Goal: Task Accomplishment & Management: Complete application form

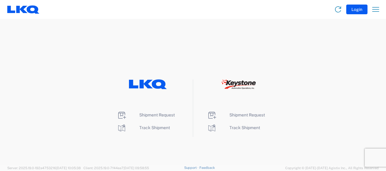
click at [166, 111] on li "Shipment Request" at bounding box center [148, 115] width 62 height 10
click at [159, 115] on span "Shipment Request" at bounding box center [157, 115] width 36 height 5
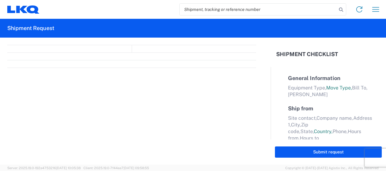
select select "FULL"
select select "LBS"
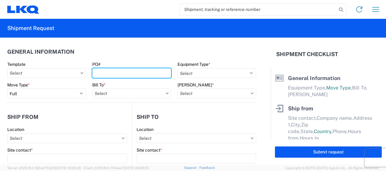
click at [100, 73] on input "PO#" at bounding box center [131, 73] width 79 height 10
type input "b"
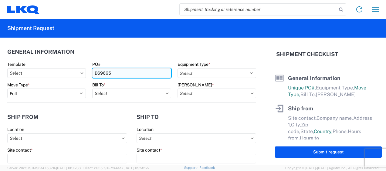
type input "B69665"
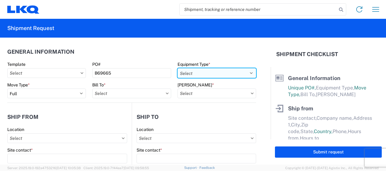
click at [198, 68] on select "Select 53’ Dry Van Flatbed Dropdeck (van) Lowboy (flatbed) Rail" at bounding box center [217, 73] width 79 height 10
select select "STDV"
click at [178, 68] on select "Select 53’ Dry Van Flatbed Dropdeck (van) Lowboy (flatbed) Rail" at bounding box center [217, 73] width 79 height 10
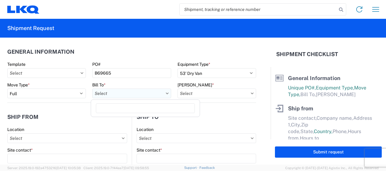
click at [103, 91] on input "text" at bounding box center [131, 94] width 79 height 10
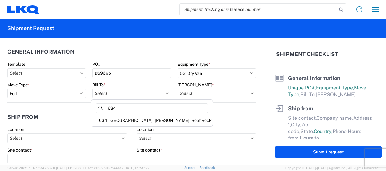
type input "1634"
click at [113, 118] on div "1634 - Atlanta - Knopf - Boat Rock" at bounding box center [151, 121] width 119 height 10
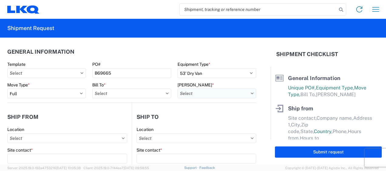
type input "1634 - Atlanta - Knopf - Boat Rock"
click at [197, 92] on input "text" at bounding box center [217, 94] width 79 height 10
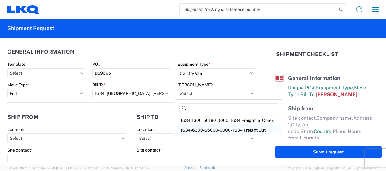
click at [195, 129] on div "1634-6300-66000-0000 - 1634 Freight Out" at bounding box center [229, 130] width 106 height 10
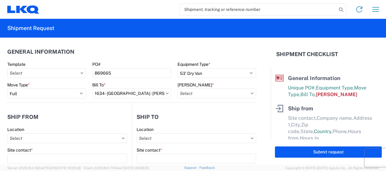
type input "1634-6300-66000-0000 - 1634 Freight Out"
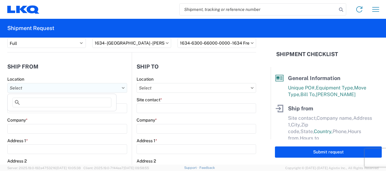
click at [48, 85] on input "text" at bounding box center [67, 88] width 120 height 10
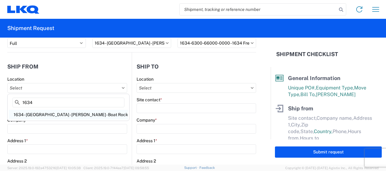
type input "1634"
click at [37, 113] on div "1634 - Atlanta - Knopf - Boat Rock" at bounding box center [68, 115] width 119 height 10
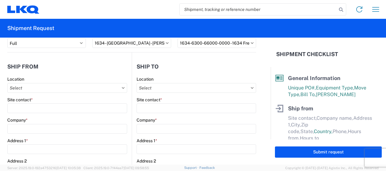
type input "1634 - Atlanta - Knopf - Boat Rock"
type input "LKQ Corporation"
type input "6320 Boat Rock Blvd SW"
type input "Atlanta"
type input "30336"
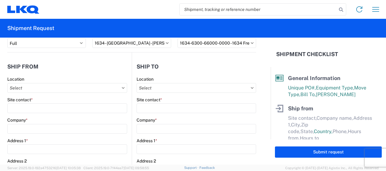
select select "GA"
select select "US"
type input "678-399-8501"
type input "00:00"
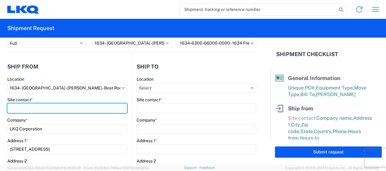
click at [42, 112] on input "Site contact *" at bounding box center [67, 108] width 120 height 10
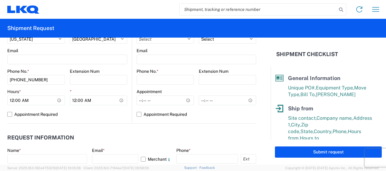
scroll to position [253, 0]
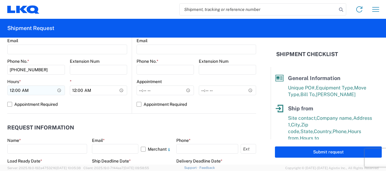
type input "David Crane"
drag, startPoint x: 9, startPoint y: 87, endPoint x: 17, endPoint y: 92, distance: 9.3
click at [10, 87] on input "00:00" at bounding box center [36, 91] width 58 height 10
type input "07:00"
type input "14:30"
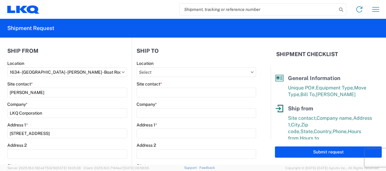
scroll to position [50, 0]
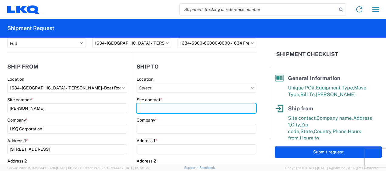
click at [151, 108] on input "Site contact *" at bounding box center [197, 108] width 120 height 10
type input "h"
type input "A"
type input "HARRY"
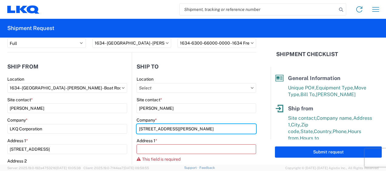
drag, startPoint x: 202, startPoint y: 129, endPoint x: 121, endPoint y: 123, distance: 81.6
type input "g"
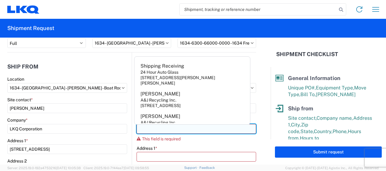
type input "t"
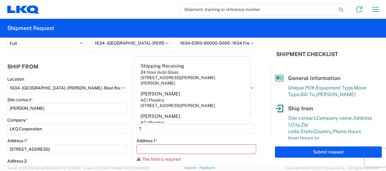
click at [263, 113] on form "General Information Template PO# B69665 Equipment Type * Select 53’ Dry Van Fla…" at bounding box center [135, 101] width 271 height 127
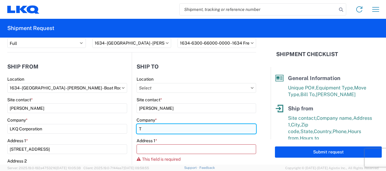
click at [180, 132] on input "T" at bounding box center [197, 129] width 120 height 10
type input "TC REMAN"
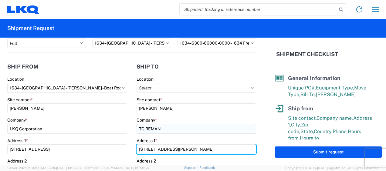
type input "1420 N GRUNDY QUARLES HWY"
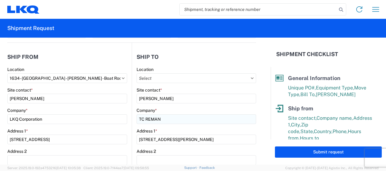
scroll to position [139, 0]
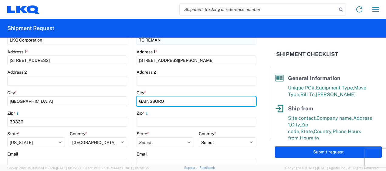
type input "GAINSBORO"
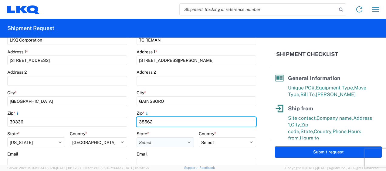
type input "38562"
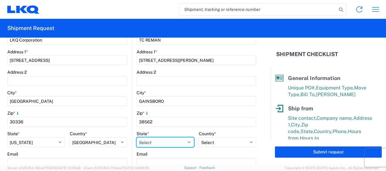
click at [180, 141] on select "Select Alabama Alaska Arizona Arkansas Armed Forces Americas Armed Forces Europ…" at bounding box center [165, 142] width 57 height 10
select select "TN"
click at [137, 137] on select "Select Alabama Alaska Arizona Arkansas Armed Forces Americas Armed Forces Europ…" at bounding box center [165, 142] width 57 height 10
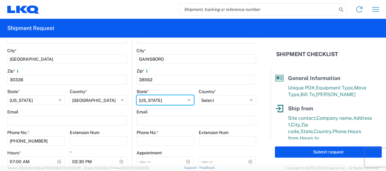
scroll to position [190, 0]
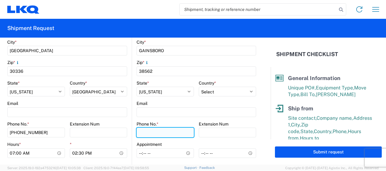
click at [154, 136] on input "Phone No. *" at bounding box center [165, 133] width 57 height 10
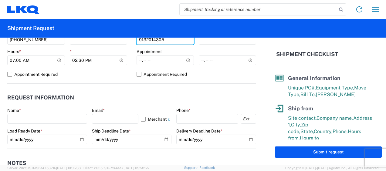
scroll to position [291, 0]
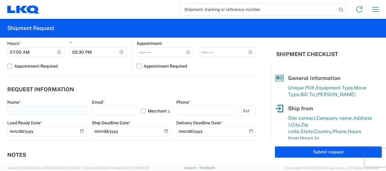
type input "9132014305"
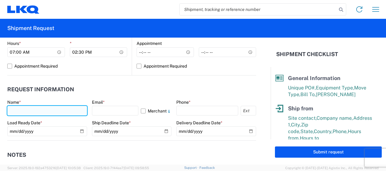
click at [47, 109] on input "text" at bounding box center [47, 111] width 80 height 10
type input "YOLANDA CUAPIO CORONEL"
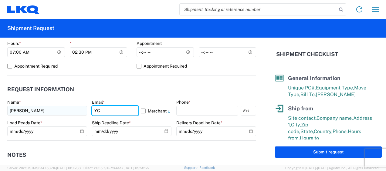
type input "Y"
type input "ycuapiocoronel@lkqcorp.com"
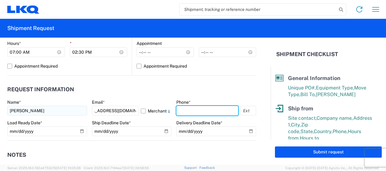
scroll to position [0, 0]
type input "6783998501"
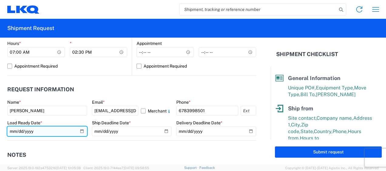
click at [81, 128] on input "date" at bounding box center [47, 132] width 80 height 10
type input "2025-09-16"
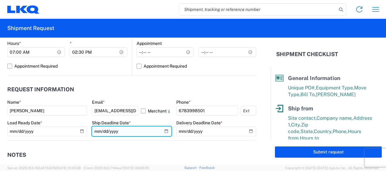
click at [163, 132] on input "date" at bounding box center [132, 132] width 80 height 10
type input "2025-09-16"
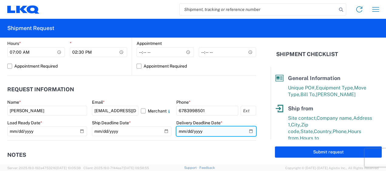
click at [247, 131] on input "date" at bounding box center [216, 132] width 80 height 10
type input "2025-09-16"
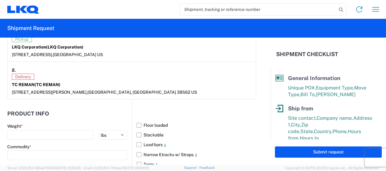
scroll to position [544, 0]
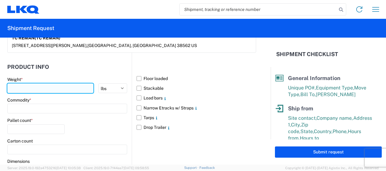
click at [44, 87] on input "number" at bounding box center [50, 88] width 86 height 10
type input "31598"
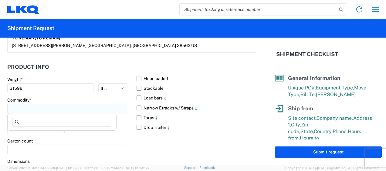
click at [24, 104] on input at bounding box center [67, 109] width 120 height 10
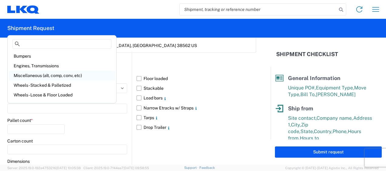
click at [83, 74] on div "Miscellaneous (alt, comp, conv, etc)" at bounding box center [62, 76] width 106 height 10
type input "Miscellaneous (alt, comp, conv, etc)"
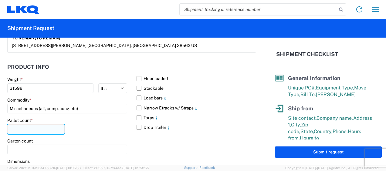
click at [42, 128] on input "number" at bounding box center [35, 129] width 57 height 10
type input "12"
click at [137, 80] on label "Floor loaded" at bounding box center [197, 79] width 120 height 10
click at [0, 0] on input "Floor loaded" at bounding box center [0, 0] width 0 height 0
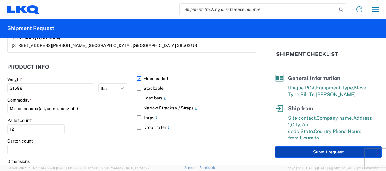
click at [333, 154] on button "Submit request" at bounding box center [328, 152] width 107 height 11
select select "GA"
select select "US"
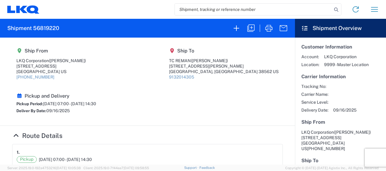
click at [34, 10] on icon at bounding box center [23, 9] width 32 height 8
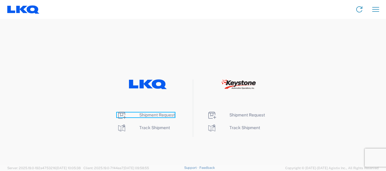
click at [167, 116] on span "Shipment Request" at bounding box center [157, 115] width 36 height 5
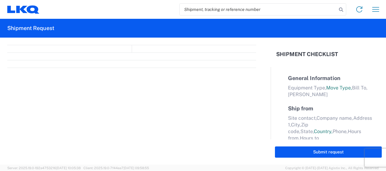
select select "FULL"
select select "LBS"
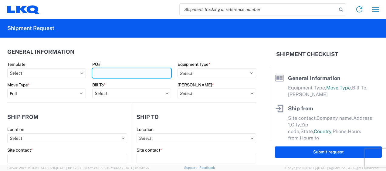
drag, startPoint x: 107, startPoint y: 75, endPoint x: 114, endPoint y: 72, distance: 8.2
click at [108, 73] on input "PO#" at bounding box center [131, 73] width 79 height 10
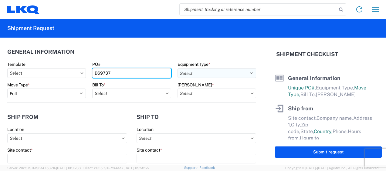
type input "B69737"
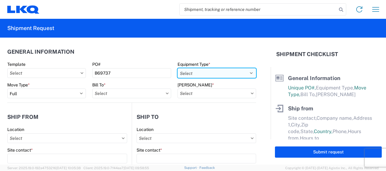
click at [182, 73] on select "Select 53’ Dry Van Flatbed Dropdeck (van) Lowboy (flatbed) Rail" at bounding box center [217, 73] width 79 height 10
select select "STDV"
click at [178, 68] on select "Select 53’ Dry Van Flatbed Dropdeck (van) Lowboy (flatbed) Rail" at bounding box center [217, 73] width 79 height 10
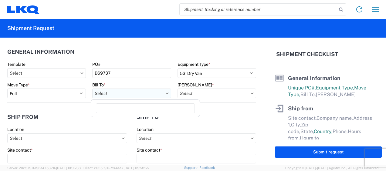
click at [113, 92] on input "text" at bounding box center [131, 94] width 79 height 10
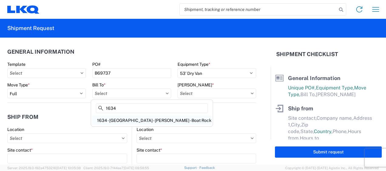
type input "1634"
click at [115, 120] on div "1634 - Atlanta - Knopf - Boat Rock" at bounding box center [151, 121] width 119 height 10
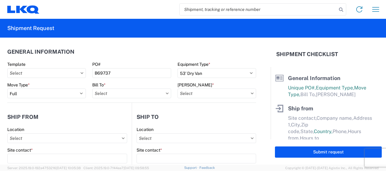
type input "1634 - Atlanta - Knopf - Boat Rock"
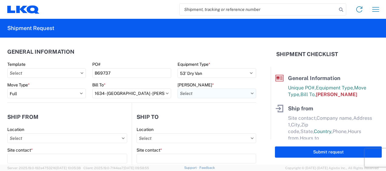
click at [213, 94] on input "text" at bounding box center [217, 94] width 79 height 10
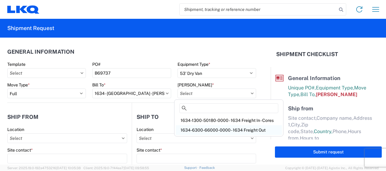
click at [198, 128] on div "1634-6300-66000-0000 - 1634 Freight Out" at bounding box center [229, 130] width 106 height 10
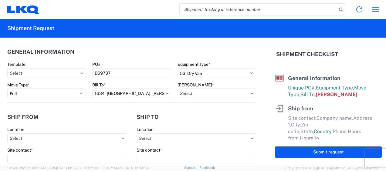
type input "1634-6300-66000-0000 - 1634 Freight Out"
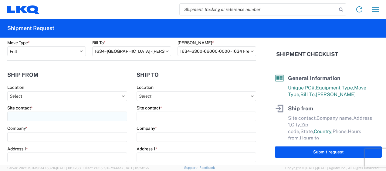
scroll to position [50, 0]
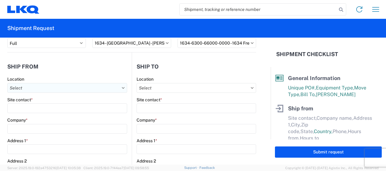
click at [16, 84] on input "text" at bounding box center [67, 88] width 120 height 10
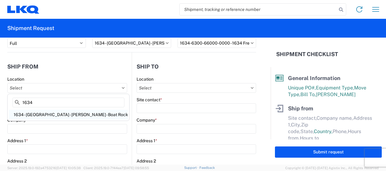
type input "1634"
click at [34, 113] on div "1634 - Atlanta - Knopf - Boat Rock" at bounding box center [68, 115] width 119 height 10
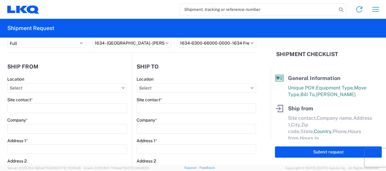
type input "1634 - Atlanta - Knopf - Boat Rock"
type input "LKQ Corporation"
type input "6320 Boat Rock Blvd SW"
type input "Atlanta"
type input "30336"
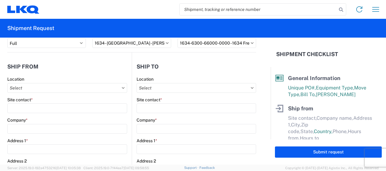
select select "GA"
select select "US"
type input "678-399-8501"
type input "00:00"
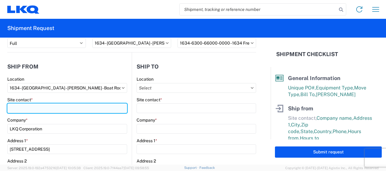
click at [42, 111] on input "Site contact *" at bounding box center [67, 108] width 120 height 10
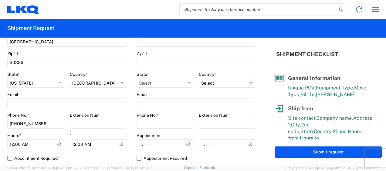
scroll to position [202, 0]
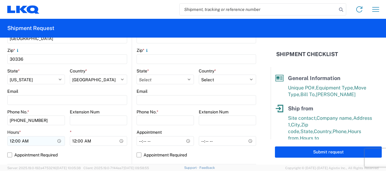
type input "David Crane"
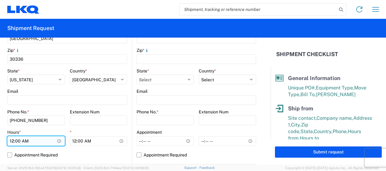
click at [9, 143] on input "00:00" at bounding box center [36, 141] width 58 height 10
type input "07:00"
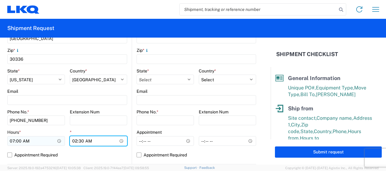
type input "14:30"
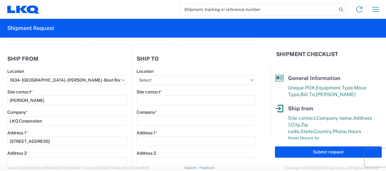
scroll to position [50, 0]
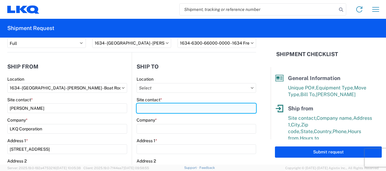
click at [152, 107] on input "Site contact *" at bounding box center [197, 108] width 120 height 10
type input "a"
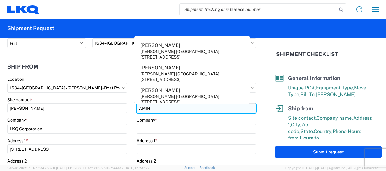
type input "AMIN"
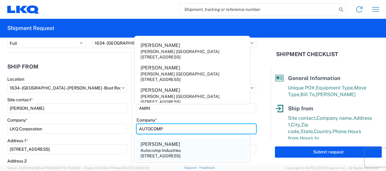
type input "AUTOCOMP"
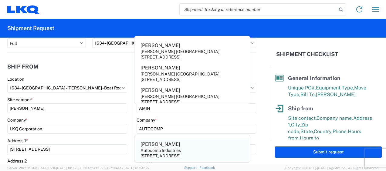
click at [146, 148] on div "Autocomp Industries" at bounding box center [161, 150] width 40 height 5
type input "Joseph Nopor"
type input "Autocomp Industries"
type input "8515 North Freeway"
type input "Houston"
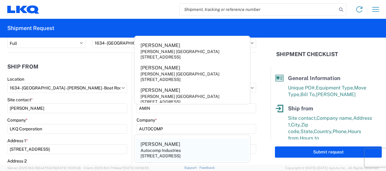
type input "77037"
select select "TX"
select select "US"
type input "281-447-9800"
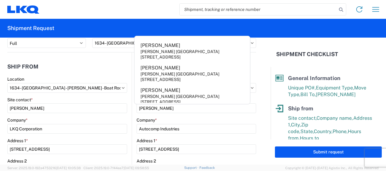
click at [256, 115] on form "General Information Template PO# B69737 Equipment Type * Select 53’ Dry Van Fla…" at bounding box center [135, 101] width 271 height 127
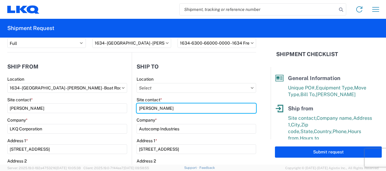
drag, startPoint x: 172, startPoint y: 106, endPoint x: 56, endPoint y: 94, distance: 115.9
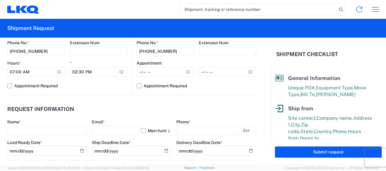
scroll to position [303, 0]
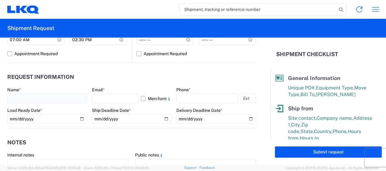
type input "AMIN"
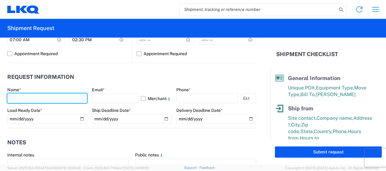
click at [47, 99] on input "text" at bounding box center [47, 98] width 80 height 10
type input "YOLANDA CUAPIO CORONEL"
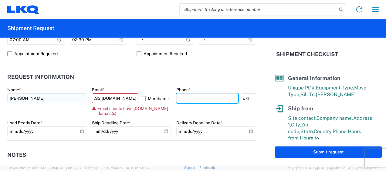
scroll to position [0, 0]
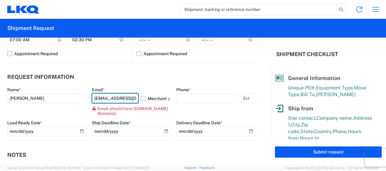
click at [117, 101] on input "YCUAPIOCORONEL@LKQCORP.COM" at bounding box center [115, 98] width 47 height 10
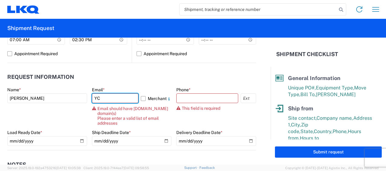
type input "Y"
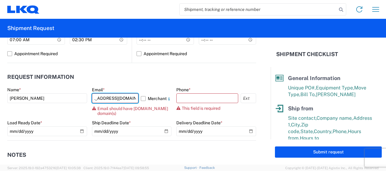
scroll to position [0, 17]
type input "ycuapiocoronel@lkqcorp.com"
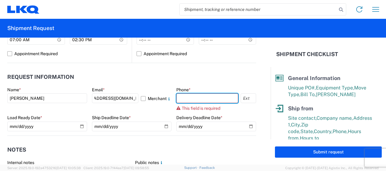
scroll to position [0, 0]
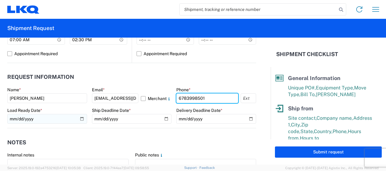
type input "6783998501"
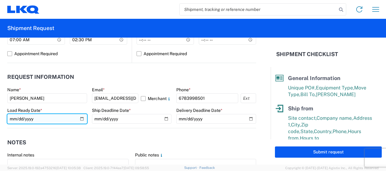
click at [78, 117] on input "date" at bounding box center [47, 119] width 80 height 10
type input "2025-09-16"
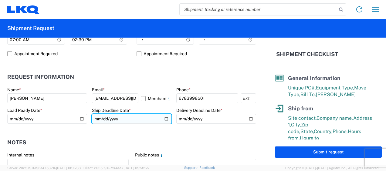
click at [164, 118] on input "date" at bounding box center [132, 119] width 80 height 10
type input "2025-09-16"
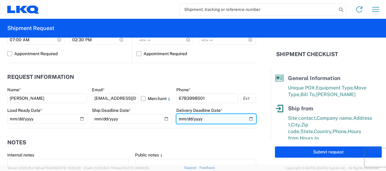
click at [244, 120] on input "date" at bounding box center [216, 119] width 80 height 10
type input "2025-09-16"
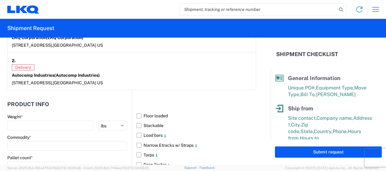
scroll to position [556, 0]
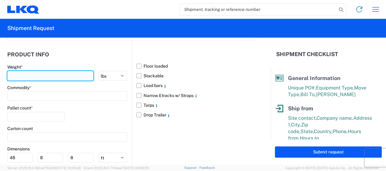
drag, startPoint x: 36, startPoint y: 73, endPoint x: 38, endPoint y: 76, distance: 3.3
click at [36, 73] on input "number" at bounding box center [50, 76] width 86 height 10
type input "26972"
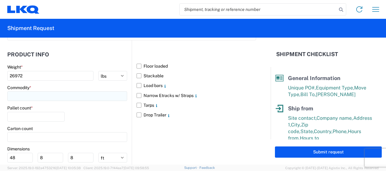
click at [37, 92] on input at bounding box center [67, 96] width 120 height 10
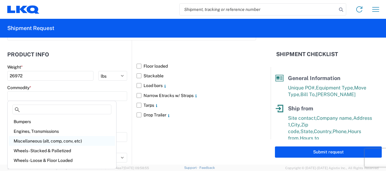
click at [46, 136] on div "Miscellaneous (alt, comp, conv, etc)" at bounding box center [62, 141] width 106 height 10
type input "Miscellaneous (alt, comp, conv, etc)"
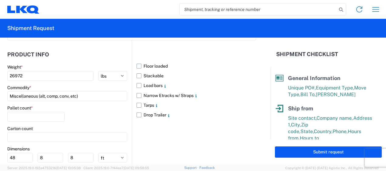
click at [138, 65] on label "Floor loaded" at bounding box center [197, 66] width 120 height 10
click at [0, 0] on input "Floor loaded" at bounding box center [0, 0] width 0 height 0
click at [39, 120] on agx-form-control-wrapper-v2 "Pallet count *" at bounding box center [35, 115] width 57 height 21
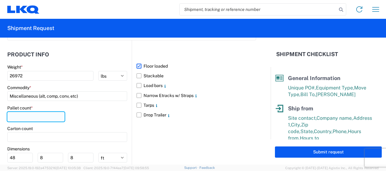
click at [40, 117] on input "number" at bounding box center [35, 117] width 57 height 10
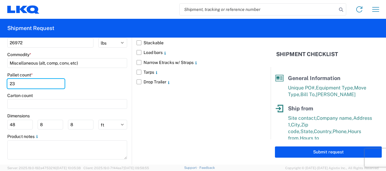
scroll to position [599, 0]
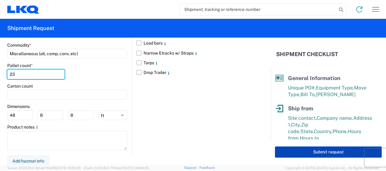
type input "23"
click at [304, 148] on button "Submit request" at bounding box center [328, 152] width 107 height 11
select select "US"
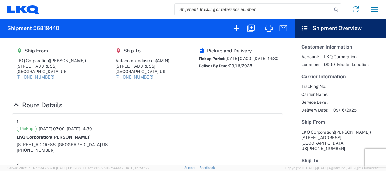
scroll to position [354, 0]
